Goal: Task Accomplishment & Management: Manage account settings

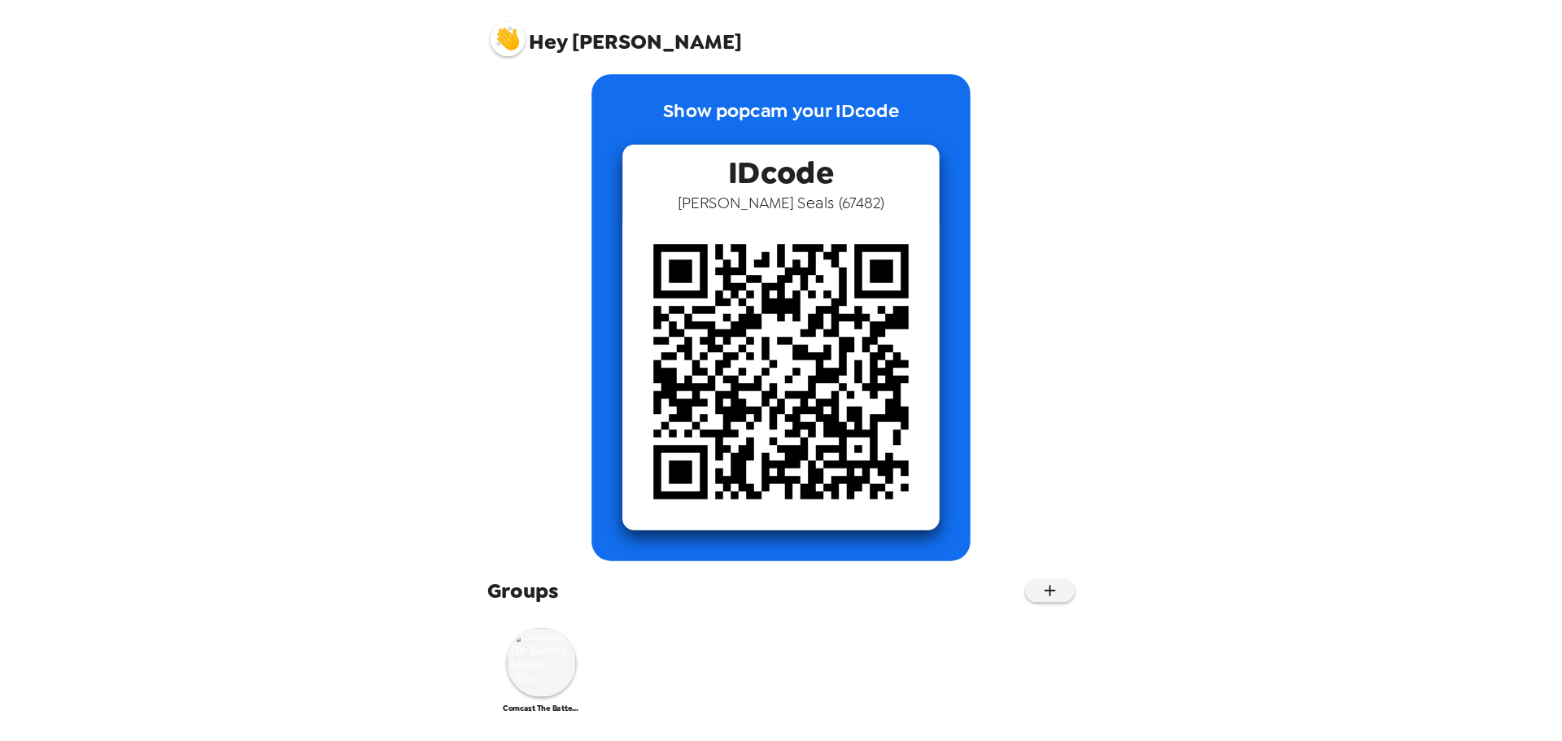
scroll to position [19, 0]
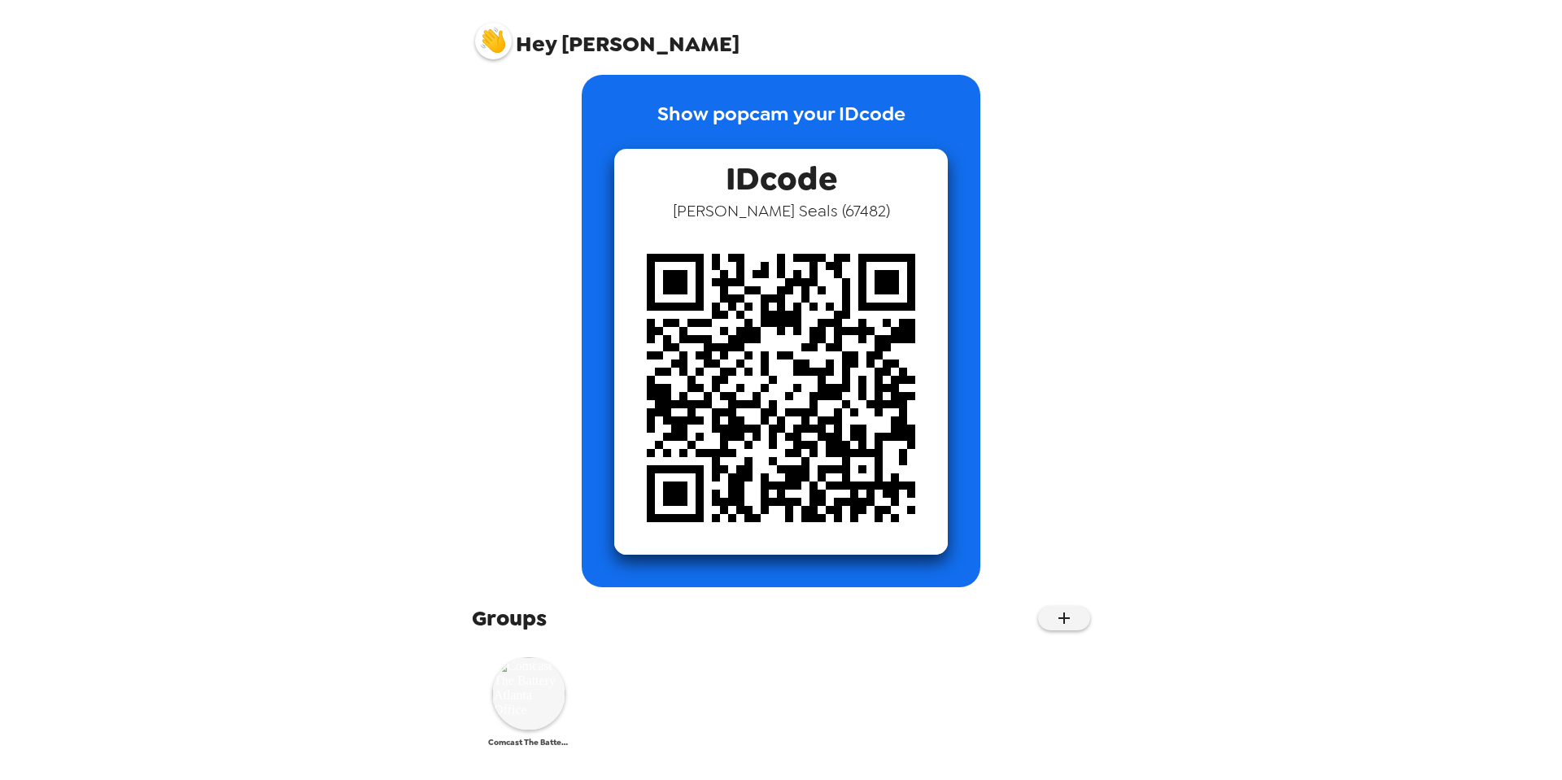
click at [538, 709] on img at bounding box center [528, 693] width 73 height 73
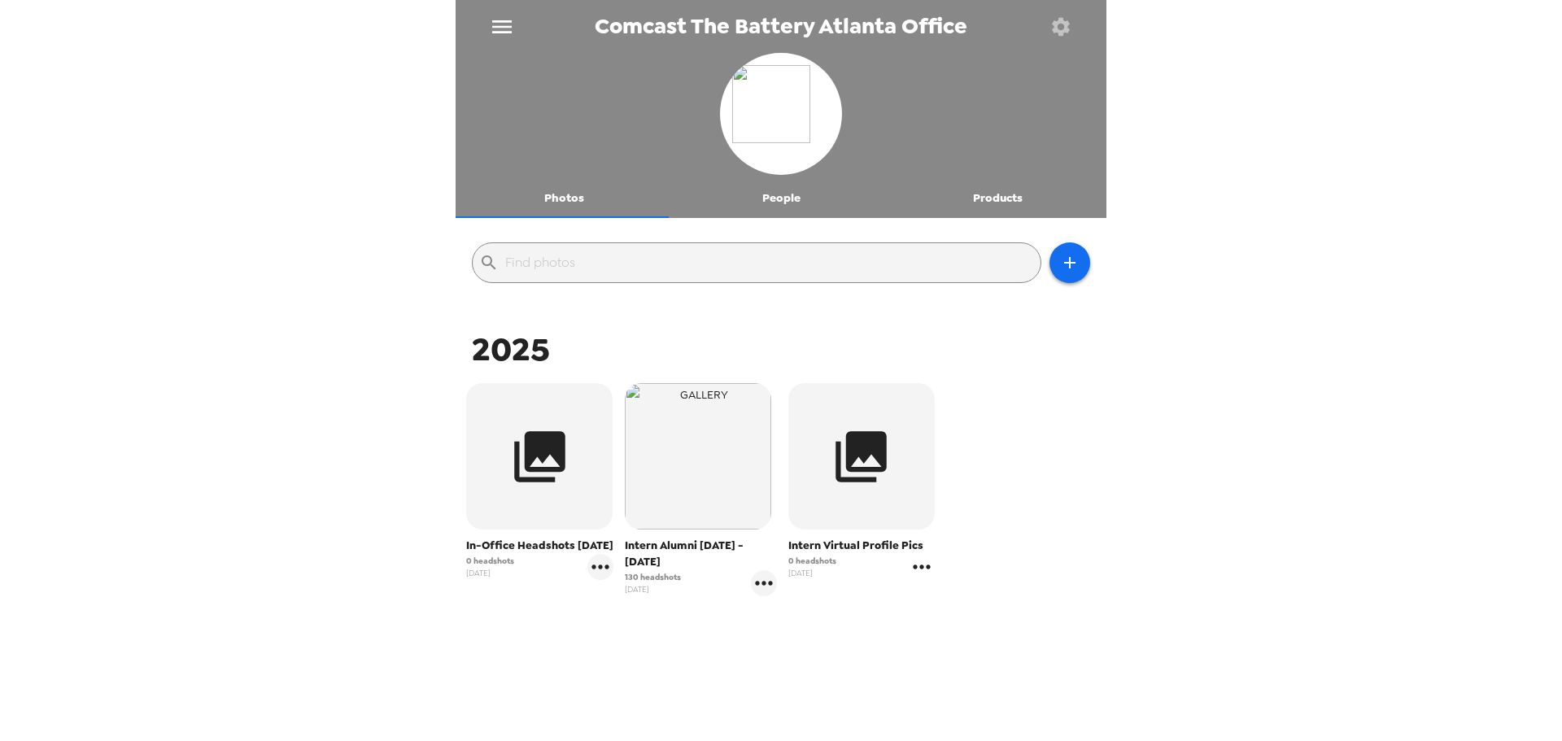
click at [922, 570] on icon "gallery menu" at bounding box center [922, 567] width 26 height 26
click at [865, 490] on div at bounding box center [781, 370] width 1562 height 741
click at [909, 568] on icon "gallery menu" at bounding box center [922, 567] width 26 height 26
click at [958, 607] on span "Edit Shoot" at bounding box center [1010, 601] width 135 height 20
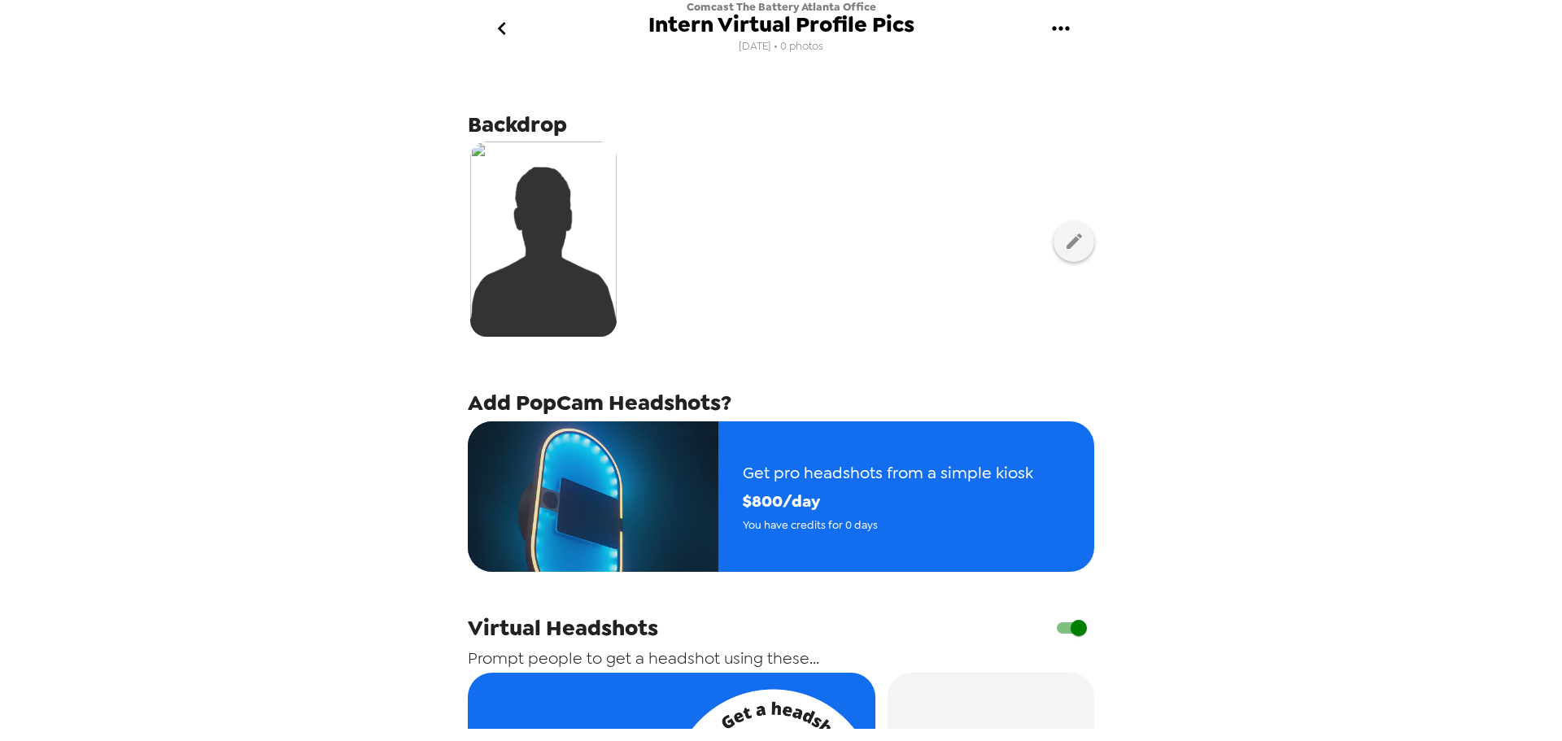
click at [713, 20] on span "Intern Virtual Profile Pics" at bounding box center [781, 25] width 266 height 22
click at [1057, 25] on icon "gallery menu" at bounding box center [1061, 28] width 26 height 26
click at [1101, 81] on span "Edit Shoot" at bounding box center [1143, 77] width 135 height 20
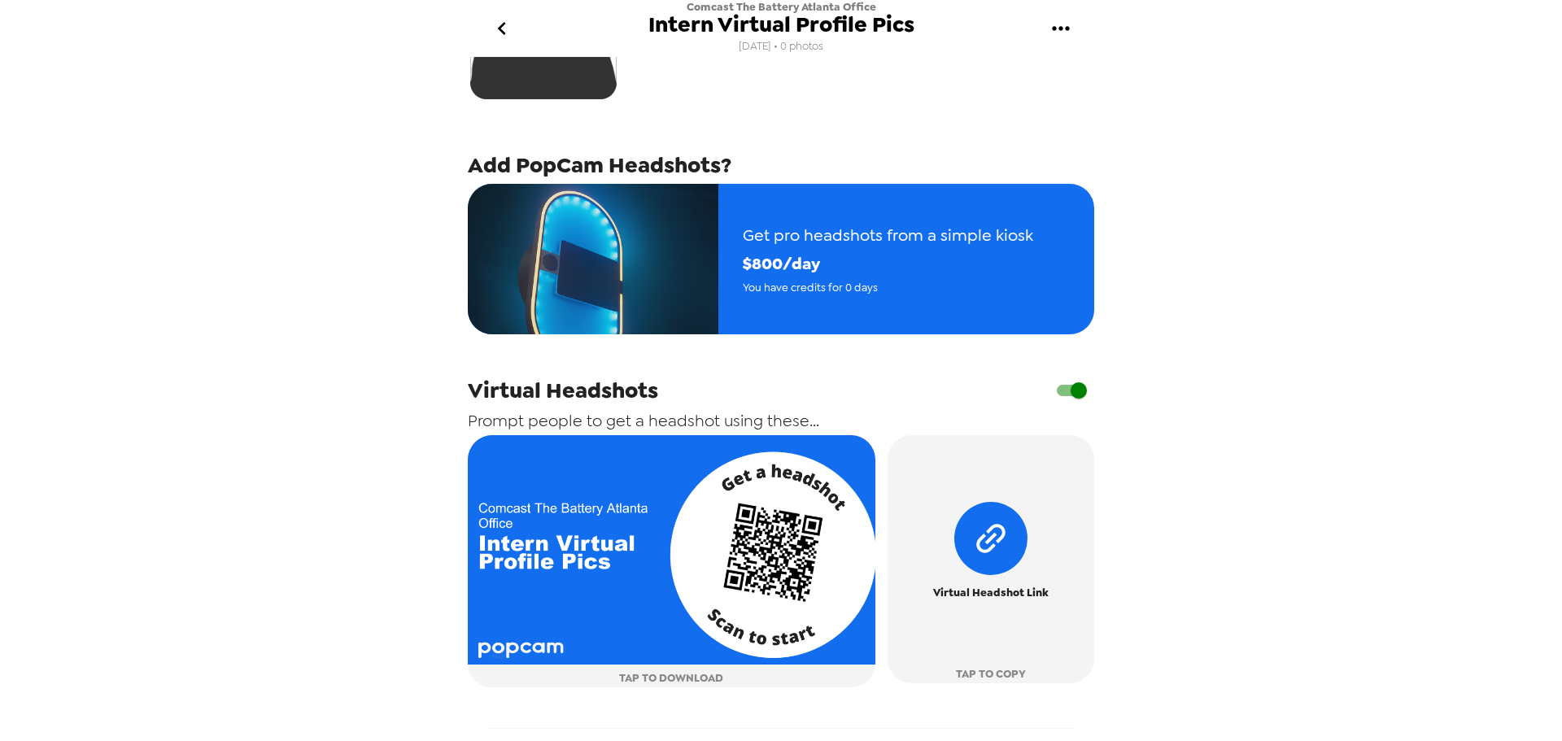
scroll to position [244, 0]
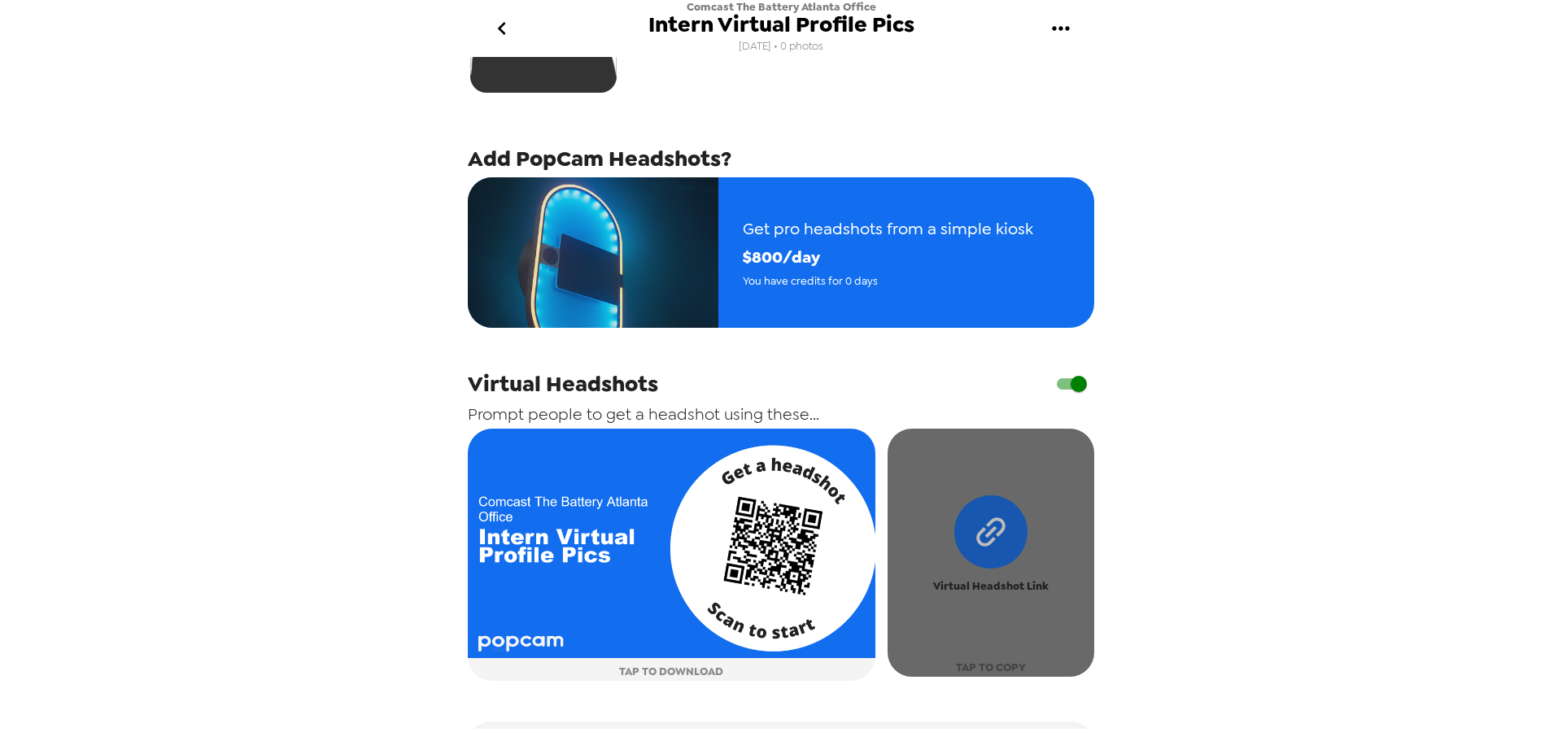
click at [971, 586] on span "Virtual Headshot Link" at bounding box center [991, 586] width 116 height 19
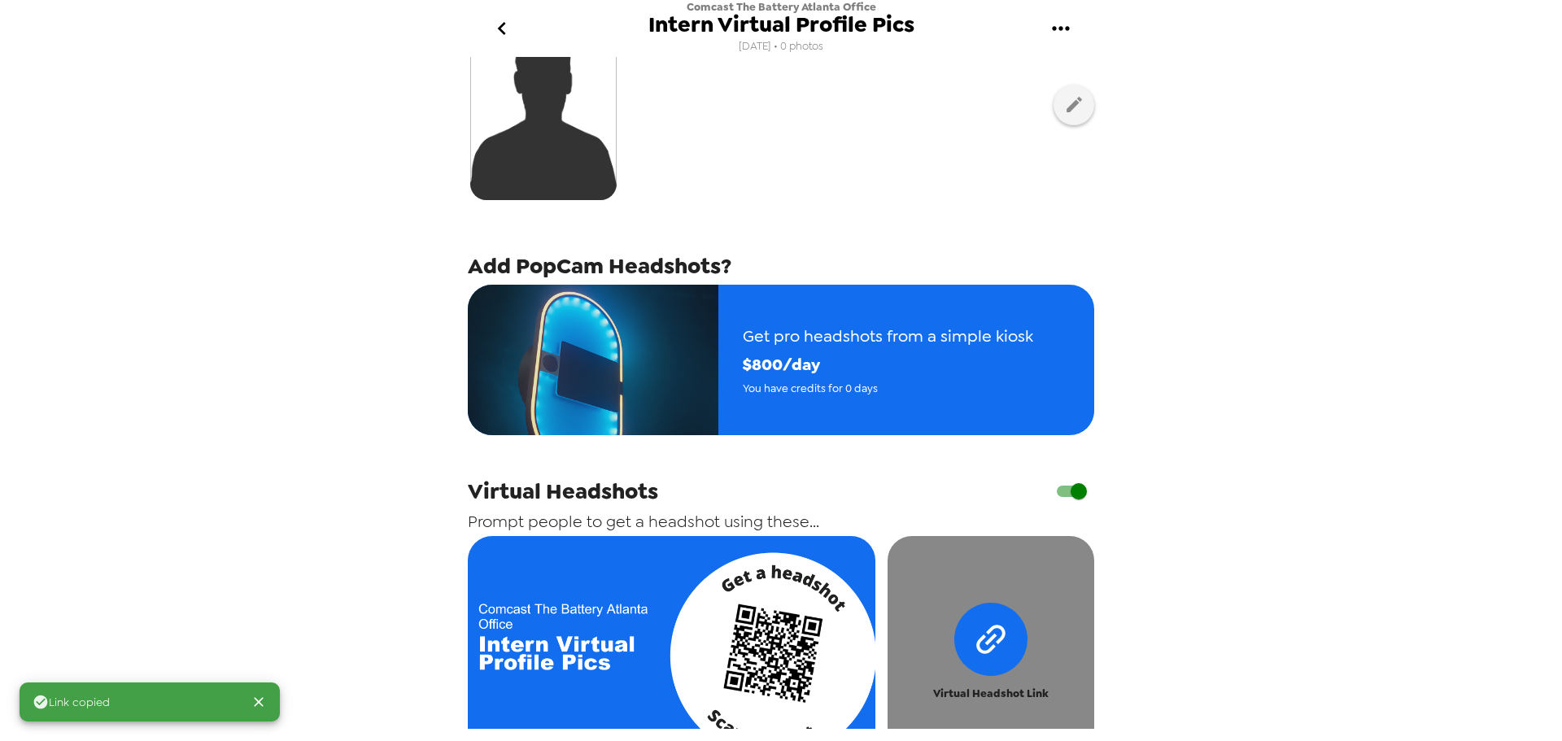
scroll to position [0, 0]
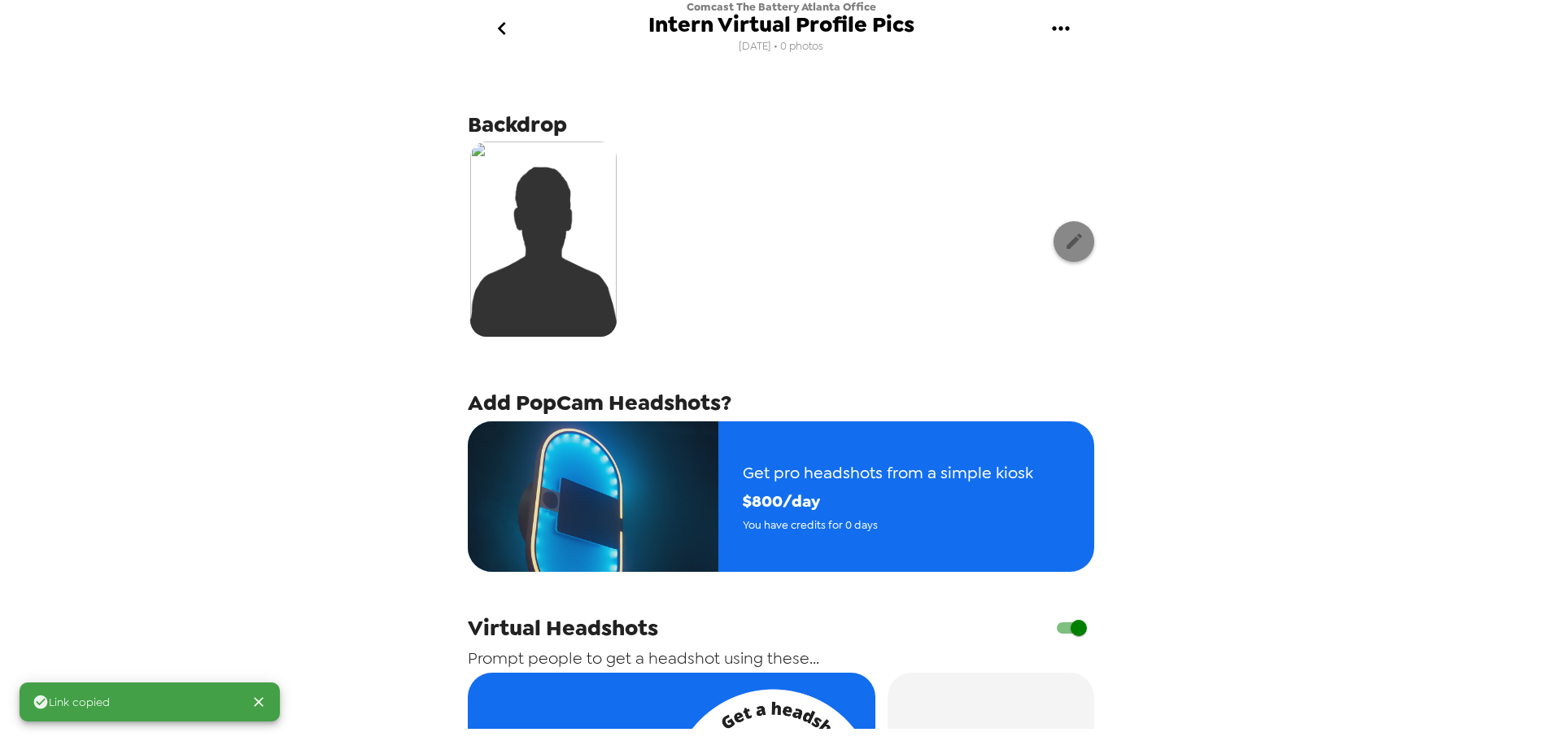
click at [1066, 239] on icon "button" at bounding box center [1073, 240] width 15 height 15
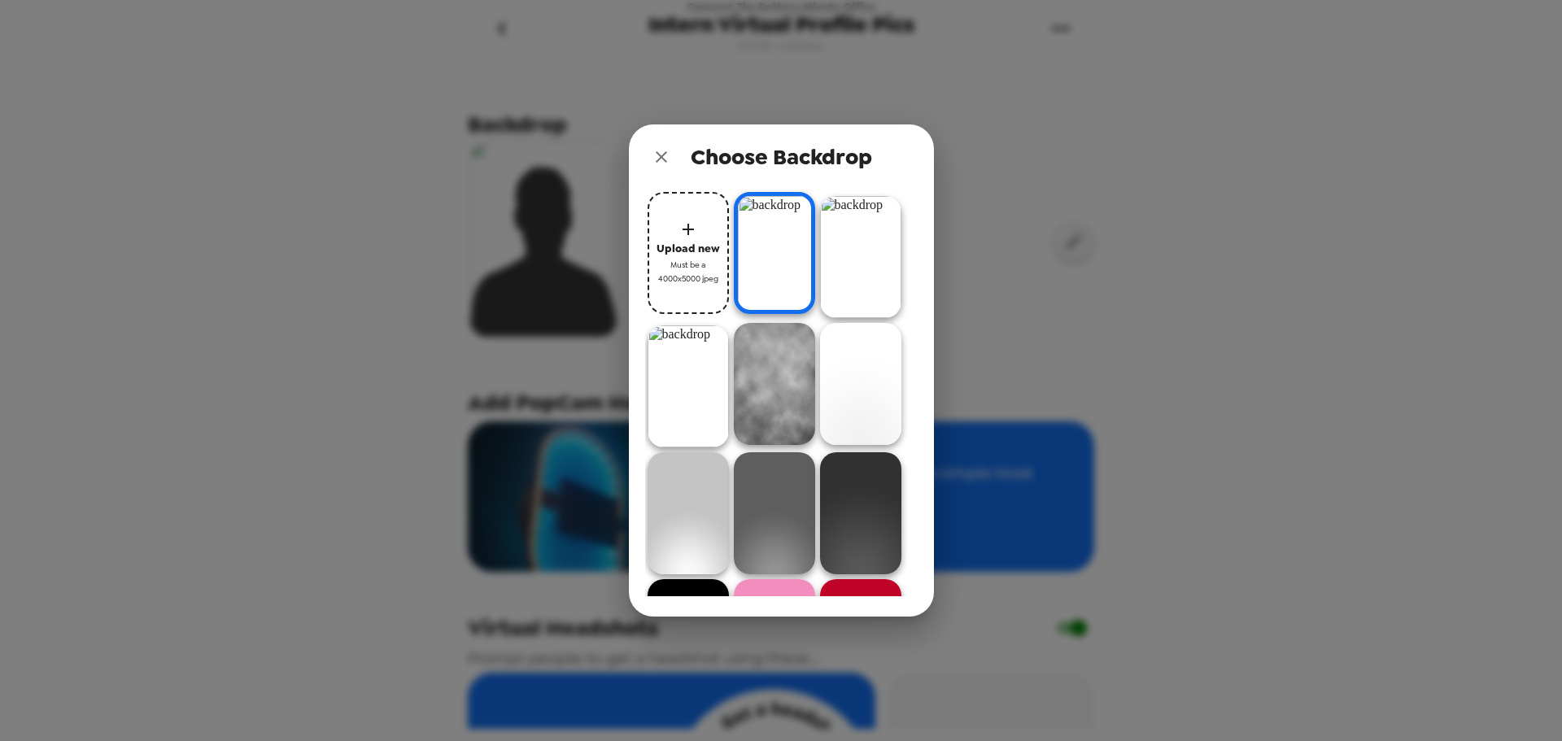
click at [787, 371] on img at bounding box center [774, 384] width 81 height 122
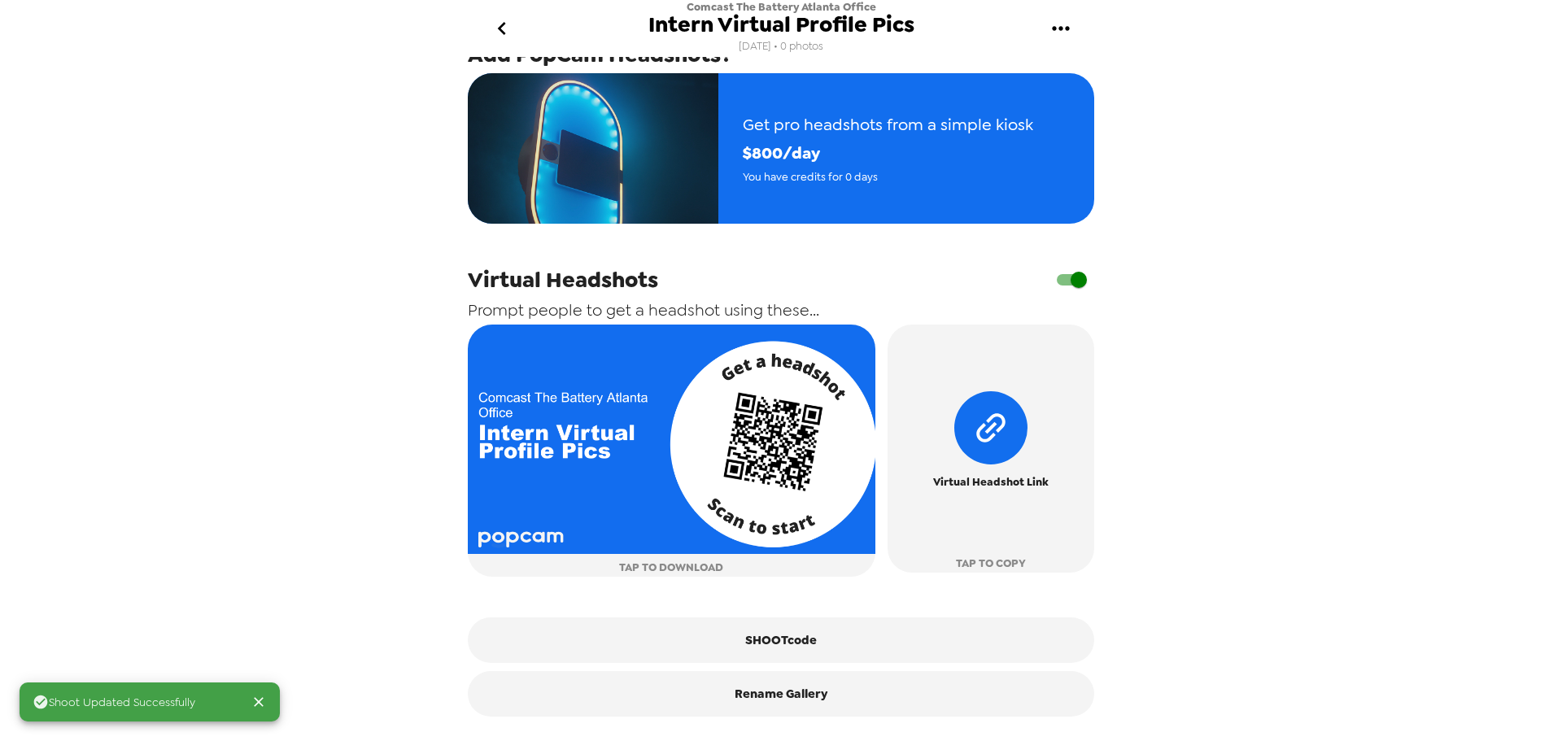
scroll to position [353, 0]
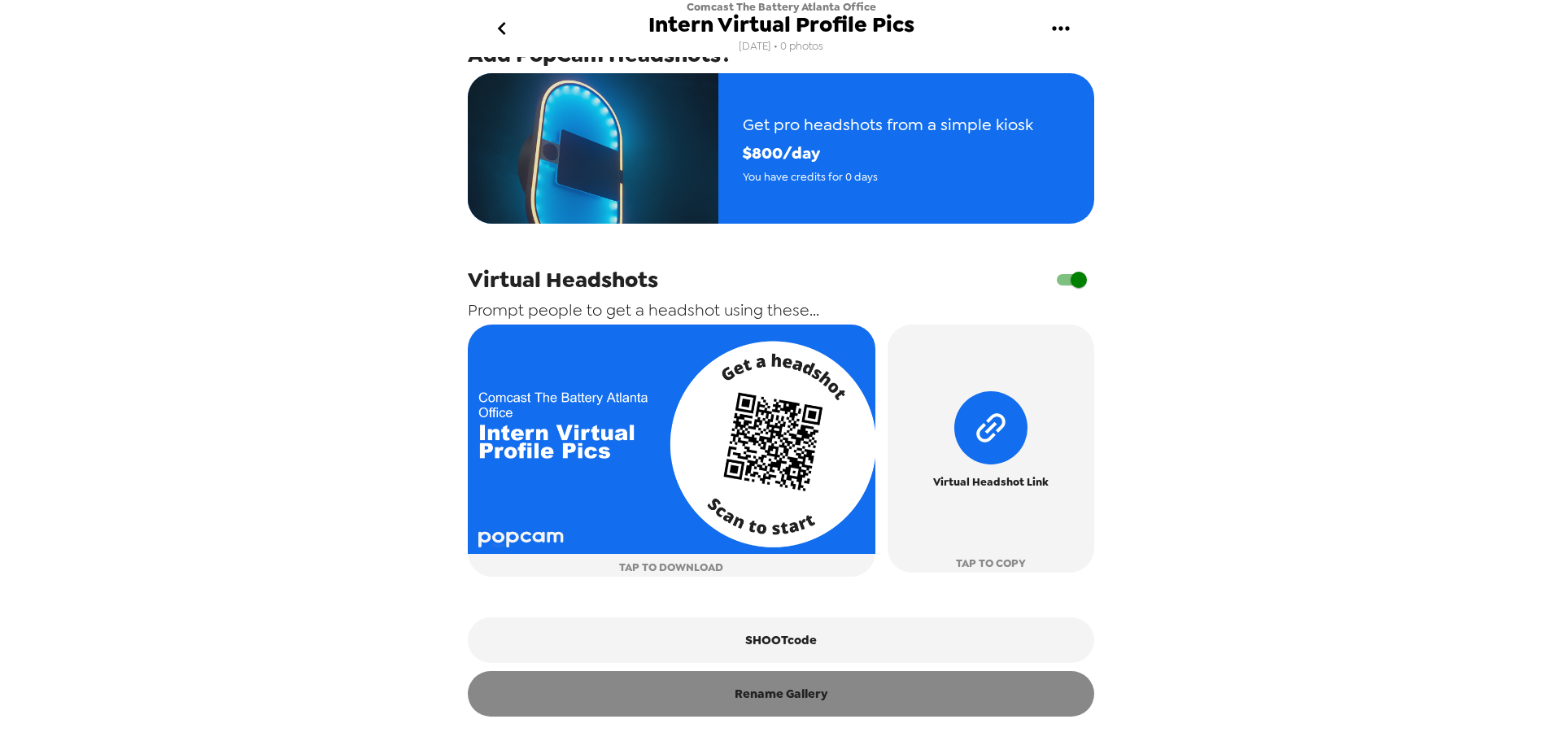
click at [803, 702] on button "Rename Gallery" at bounding box center [781, 694] width 626 height 46
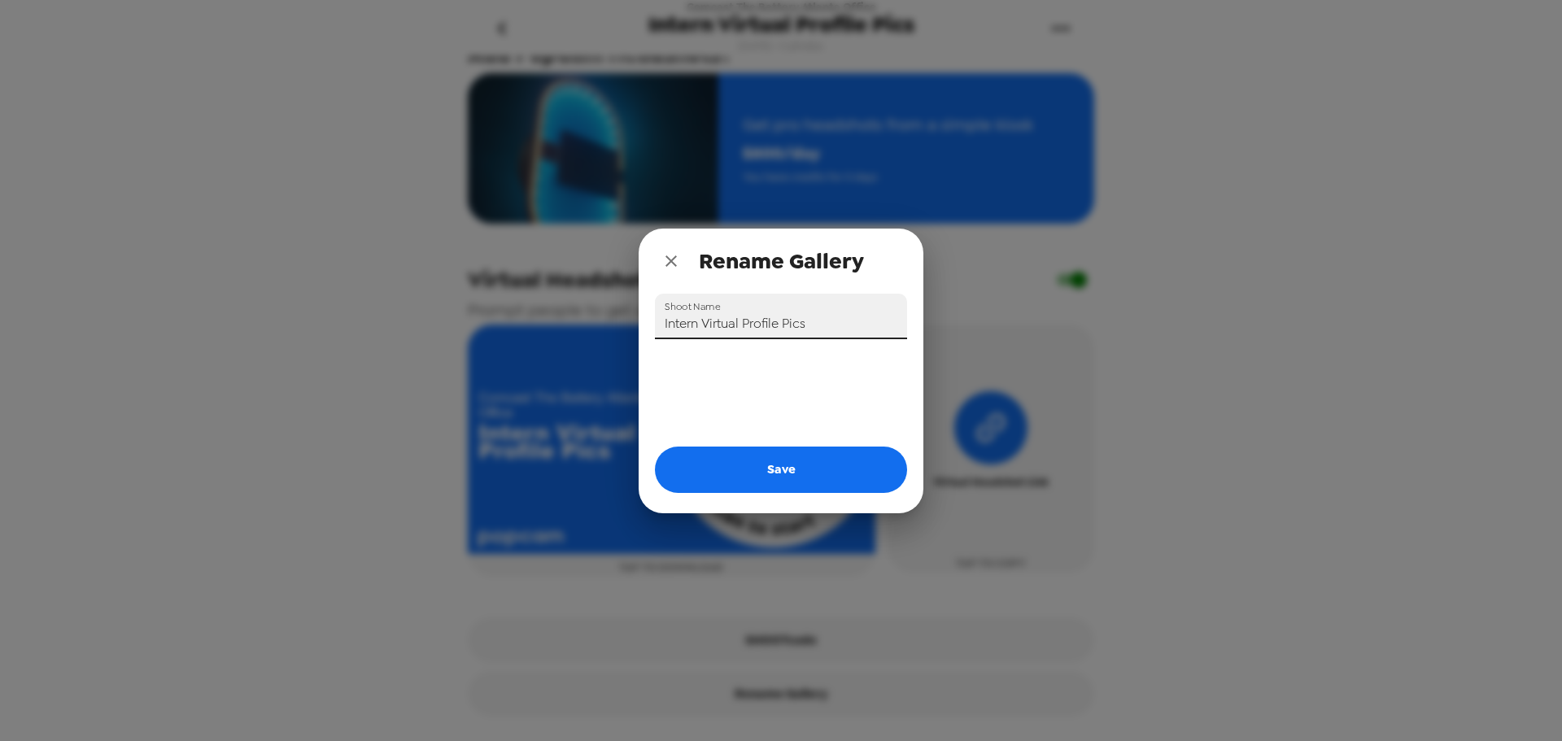
drag, startPoint x: 701, startPoint y: 317, endPoint x: 651, endPoint y: 316, distance: 50.5
click at [652, 317] on div "Shoot Name Intern Virtual Profile Pics" at bounding box center [774, 310] width 265 height 59
click at [774, 322] on input "Virtual Profile Pics" at bounding box center [781, 317] width 252 height 46
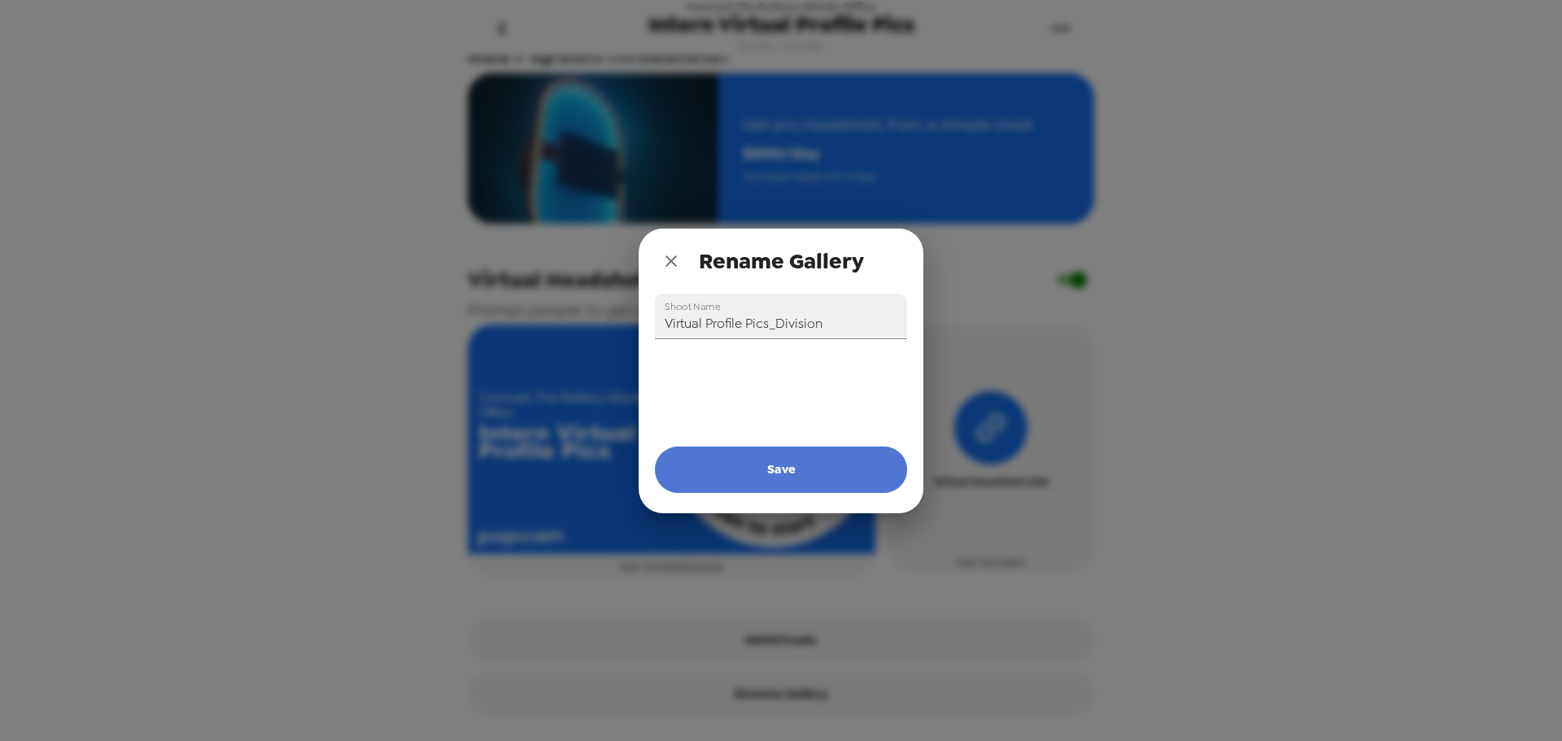
click at [795, 475] on button "Save" at bounding box center [781, 470] width 252 height 46
type input "Intern Virtual Profile Pics"
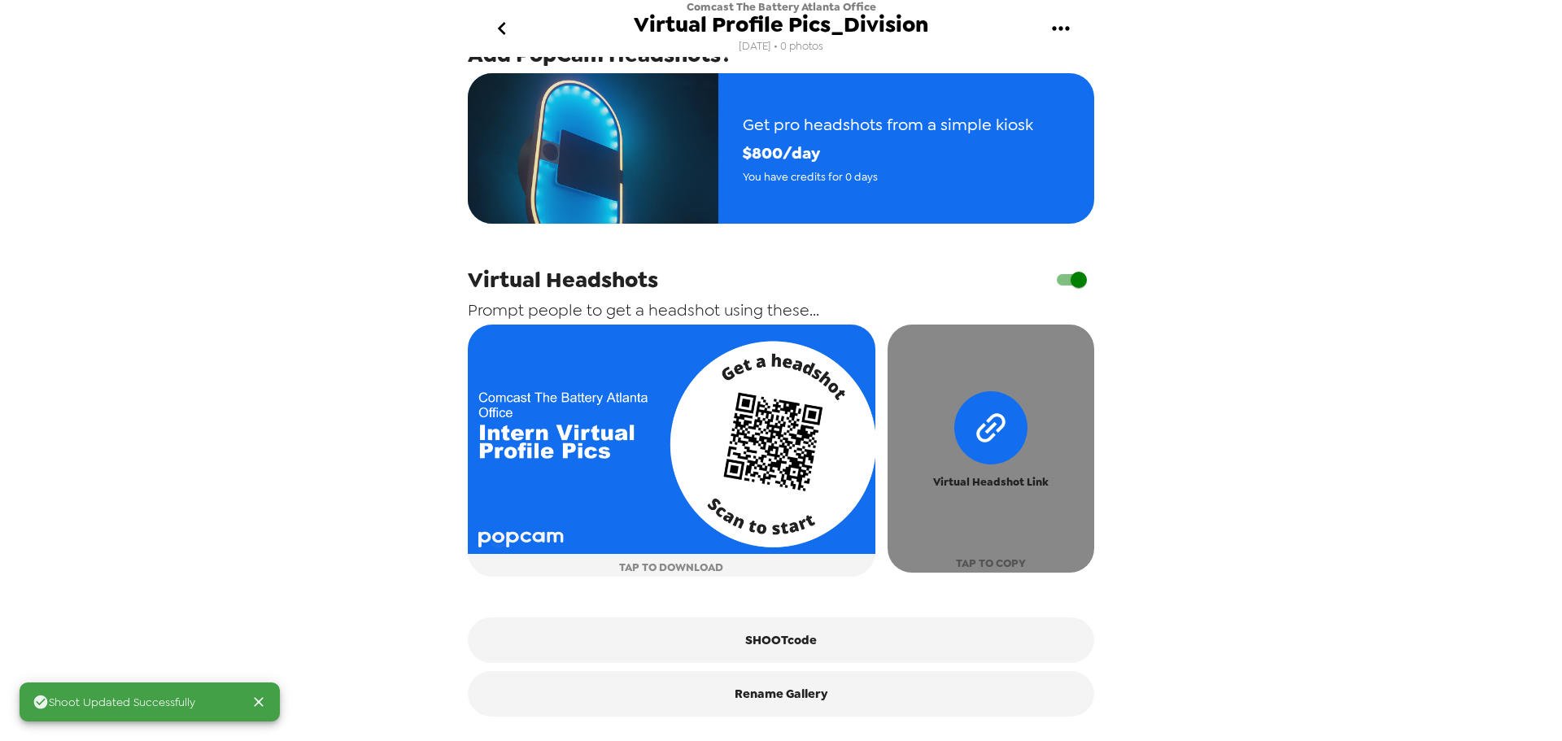
click at [992, 490] on span "Virtual Headshot Link" at bounding box center [991, 482] width 116 height 19
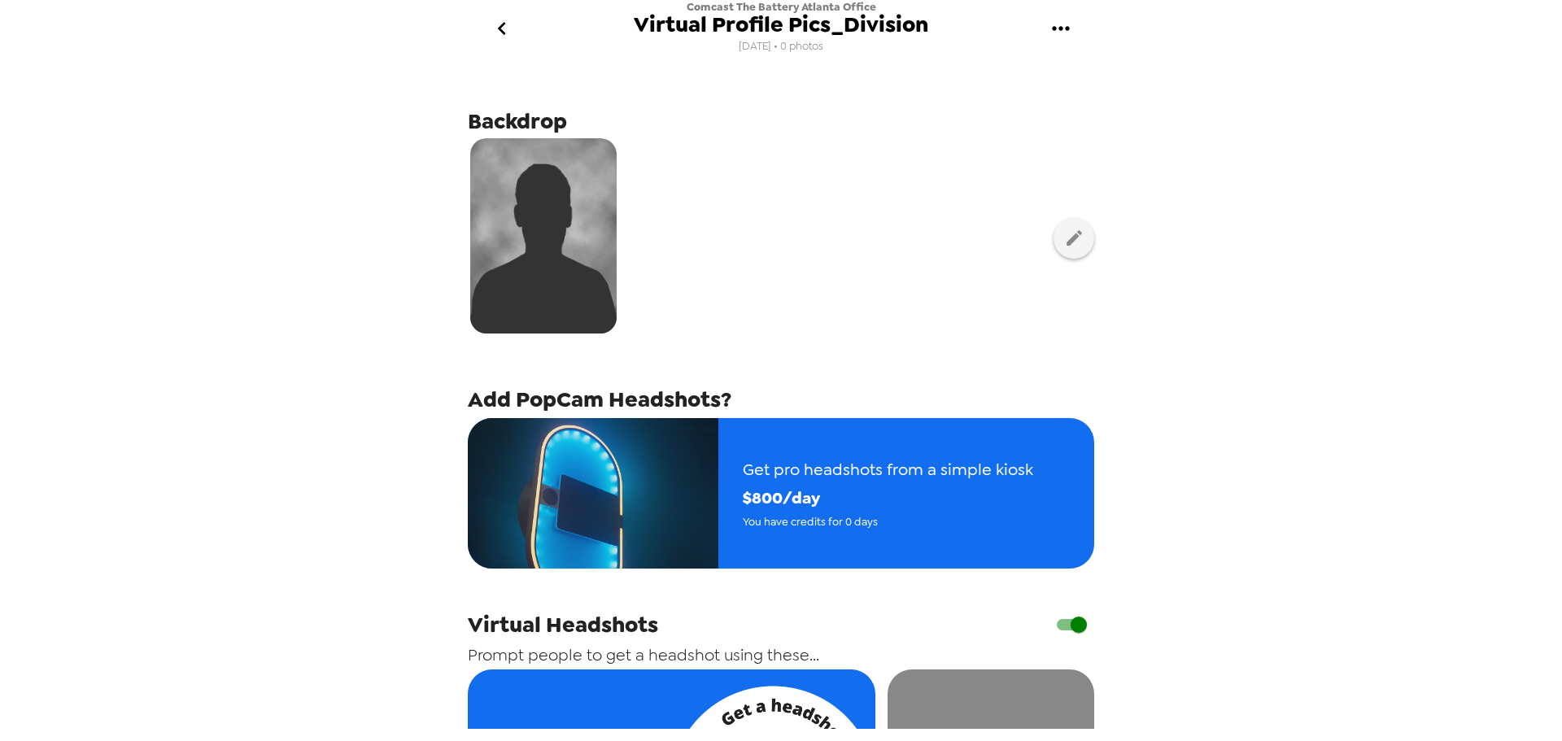
scroll to position [0, 0]
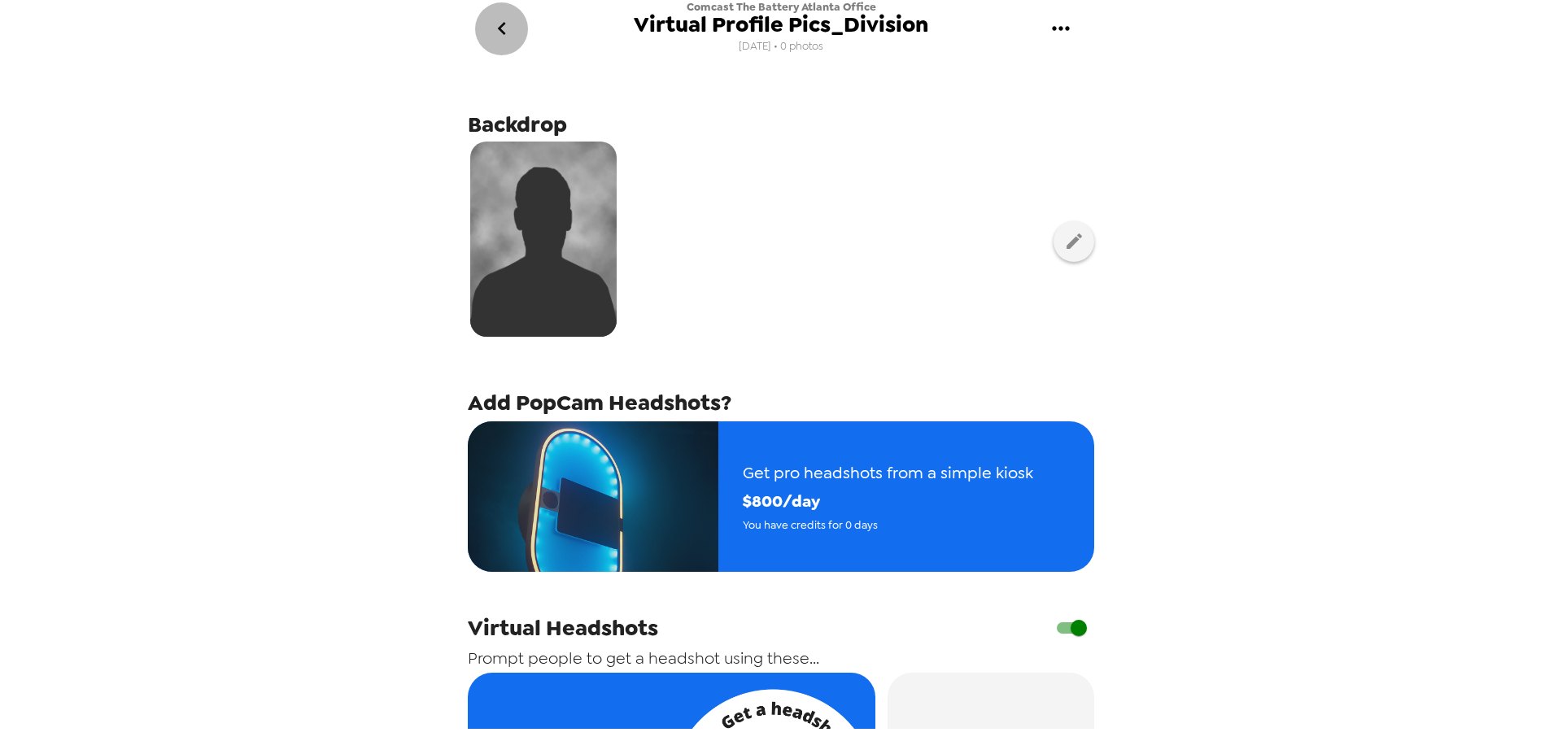
click at [499, 25] on icon "go back" at bounding box center [502, 28] width 26 height 26
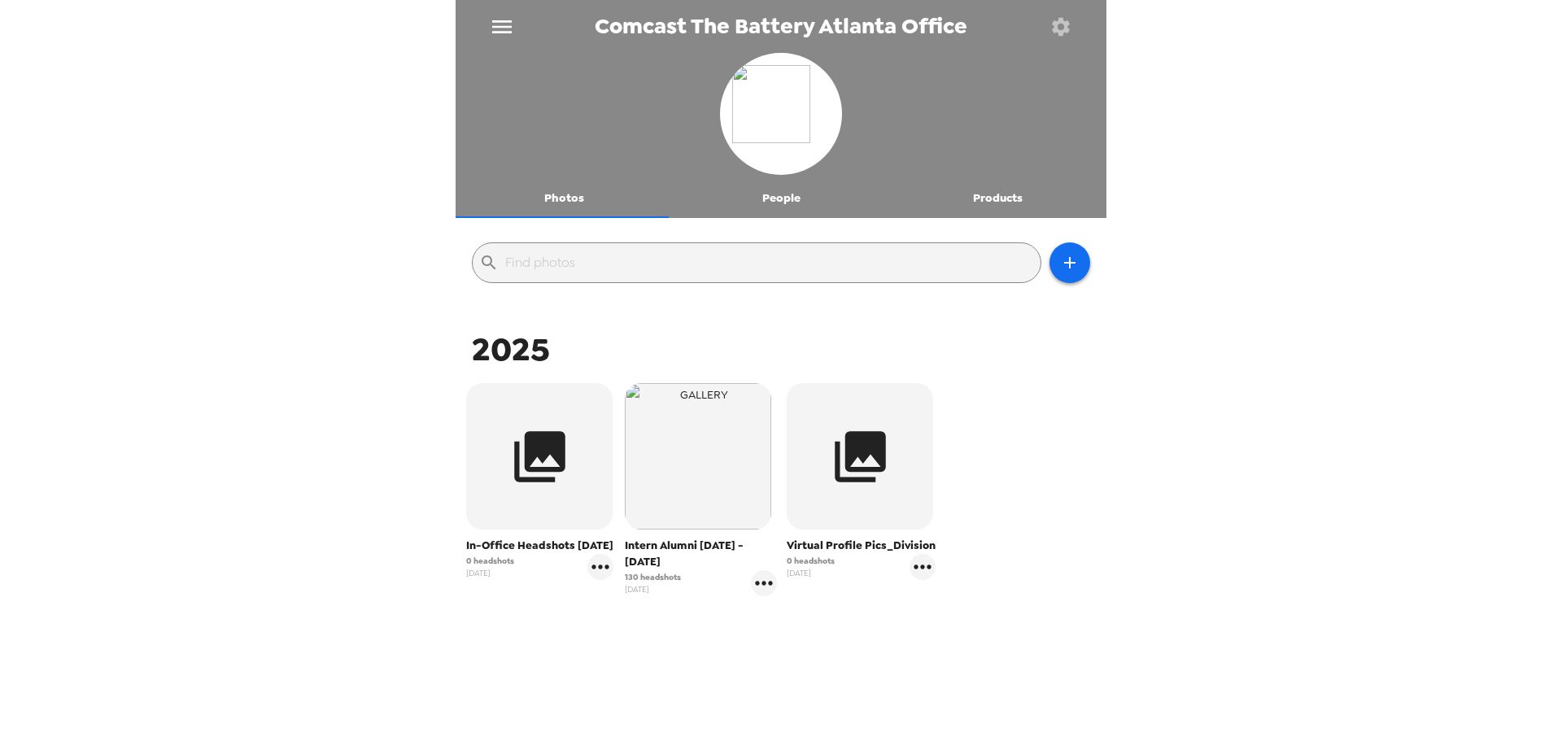
click at [487, 30] on button "menu" at bounding box center [501, 26] width 53 height 53
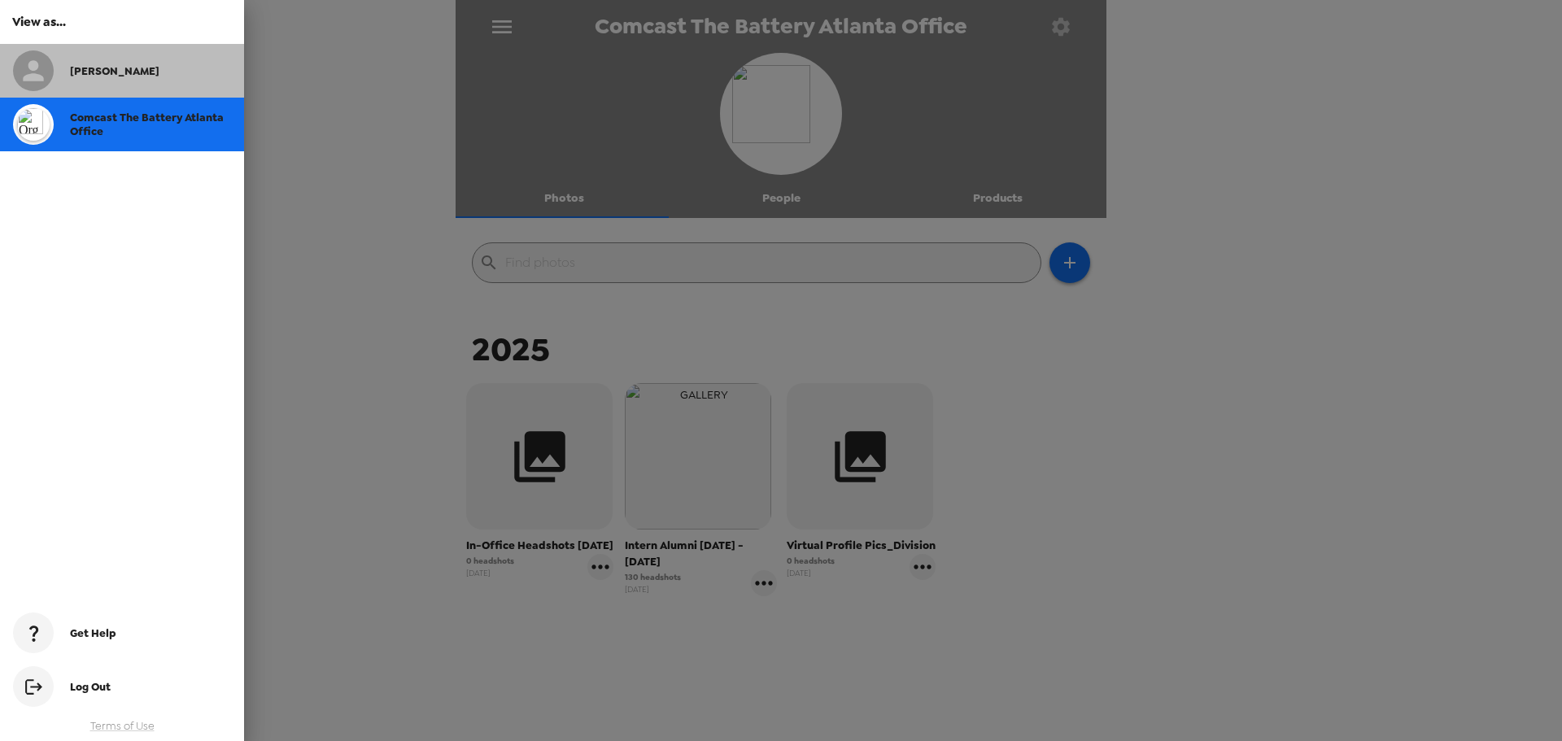
click at [98, 81] on div "[PERSON_NAME]" at bounding box center [122, 71] width 244 height 54
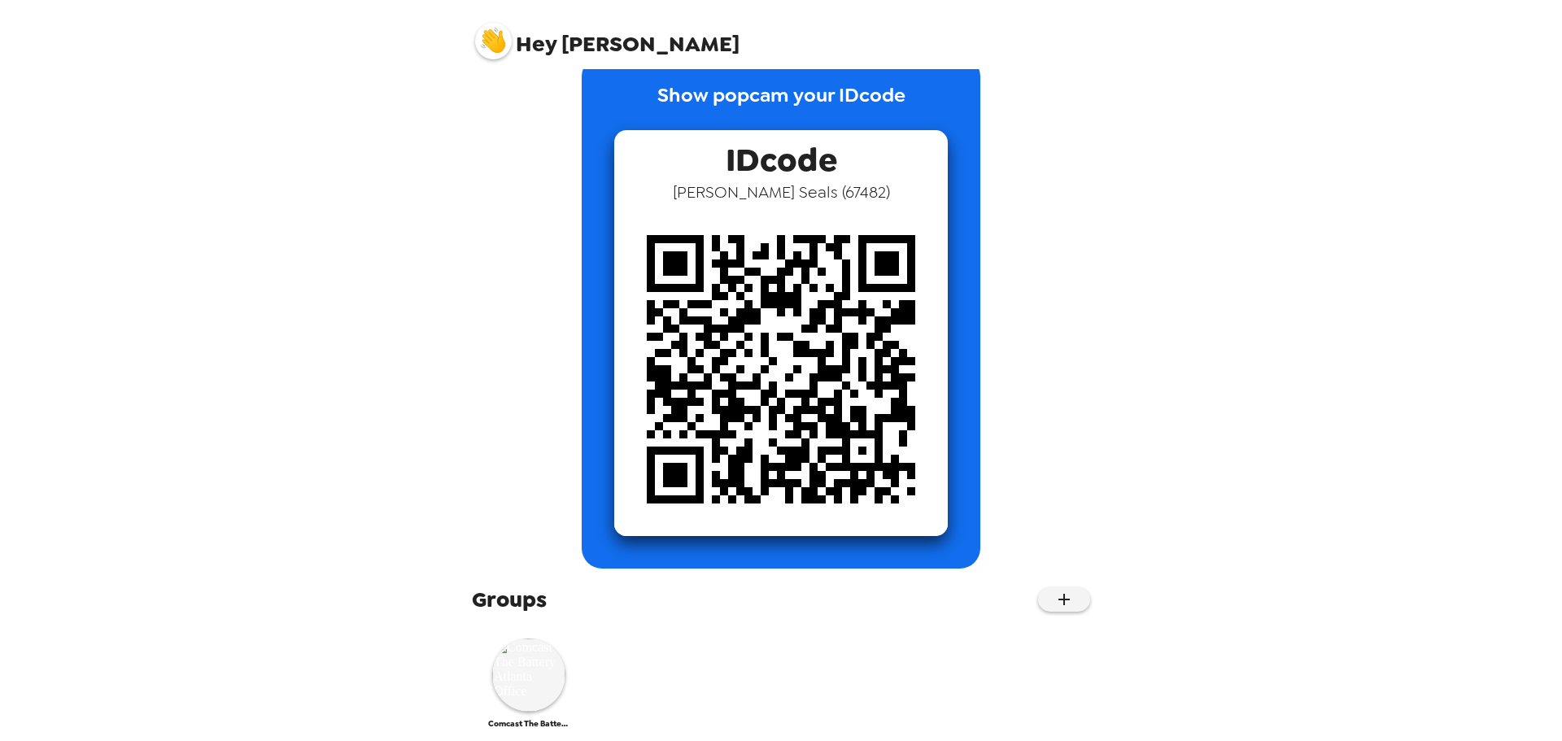
scroll to position [58, 0]
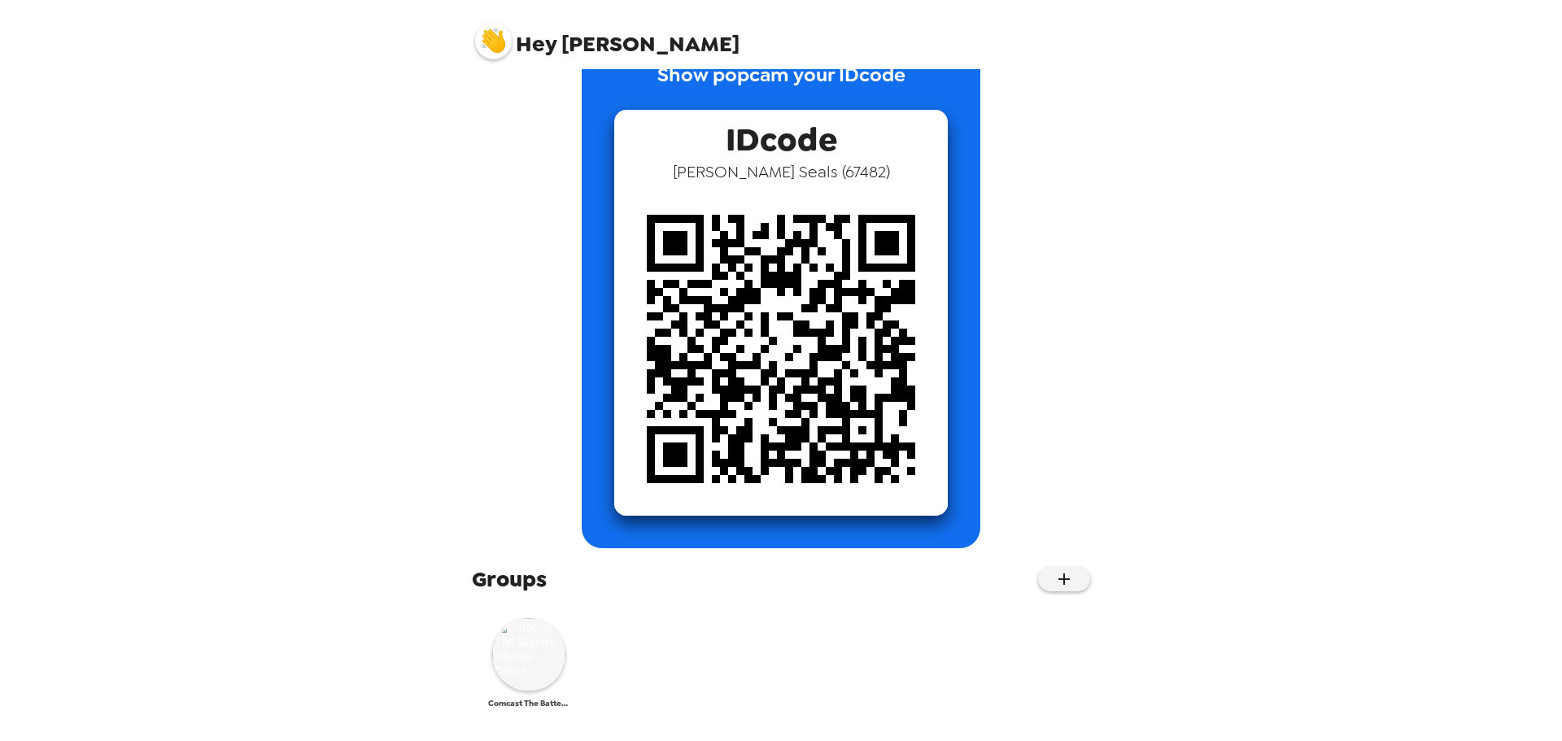
click at [529, 675] on img at bounding box center [528, 654] width 73 height 73
